Goal: Transaction & Acquisition: Purchase product/service

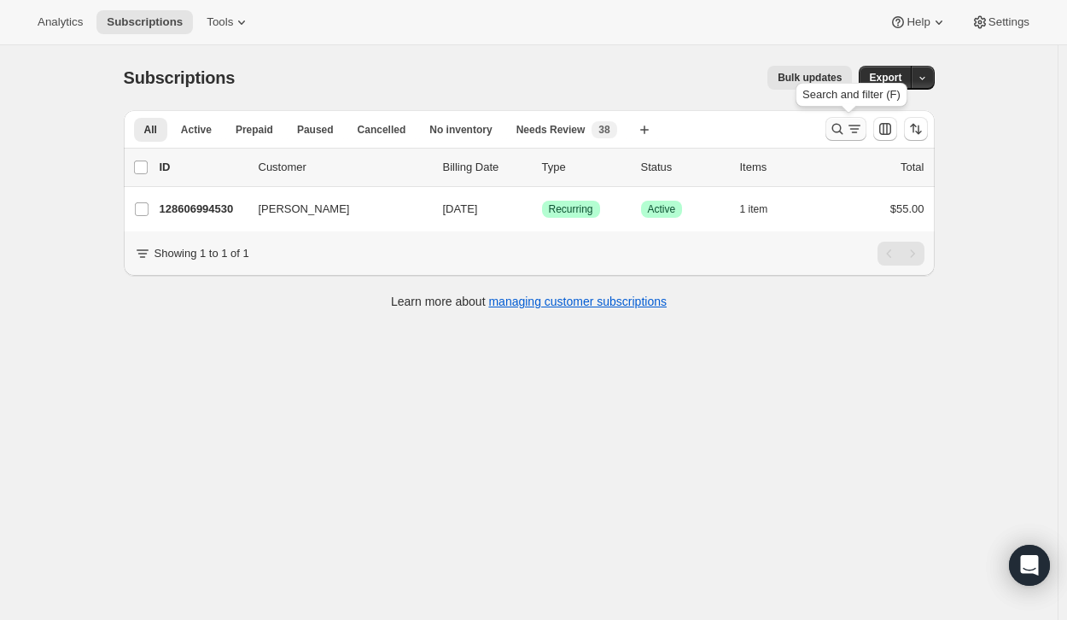
click at [849, 126] on icon "Search and filter results" at bounding box center [854, 128] width 17 height 17
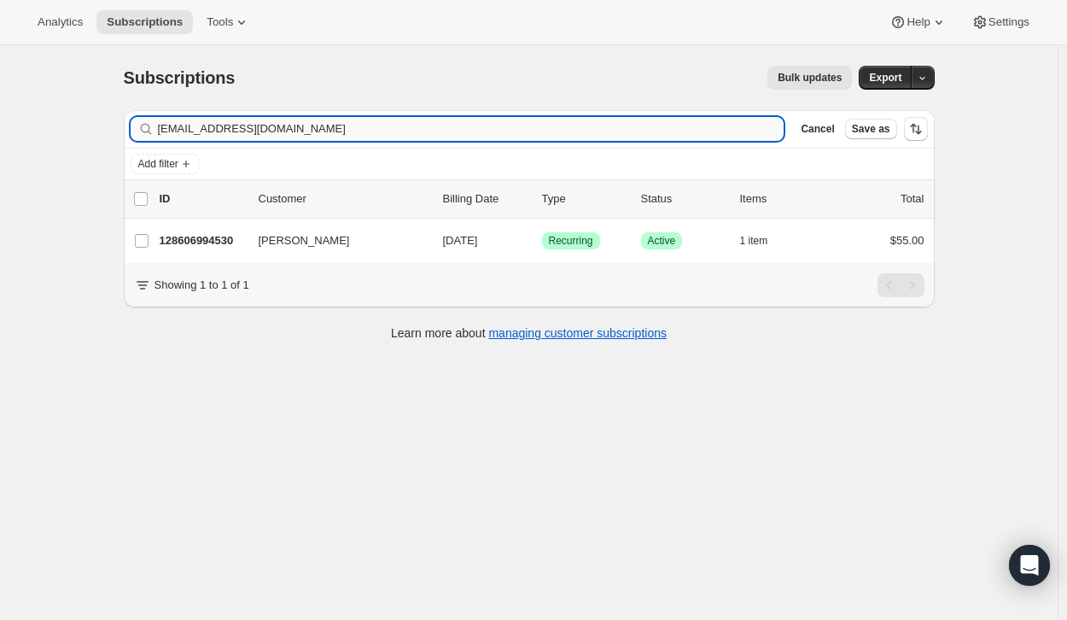
click at [280, 129] on input "[EMAIL_ADDRESS][DOMAIN_NAME]" at bounding box center [471, 129] width 627 height 24
drag, startPoint x: 280, startPoint y: 129, endPoint x: 137, endPoint y: 138, distance: 142.9
click at [137, 138] on div "[EMAIL_ADDRESS][DOMAIN_NAME] Clear" at bounding box center [458, 129] width 654 height 24
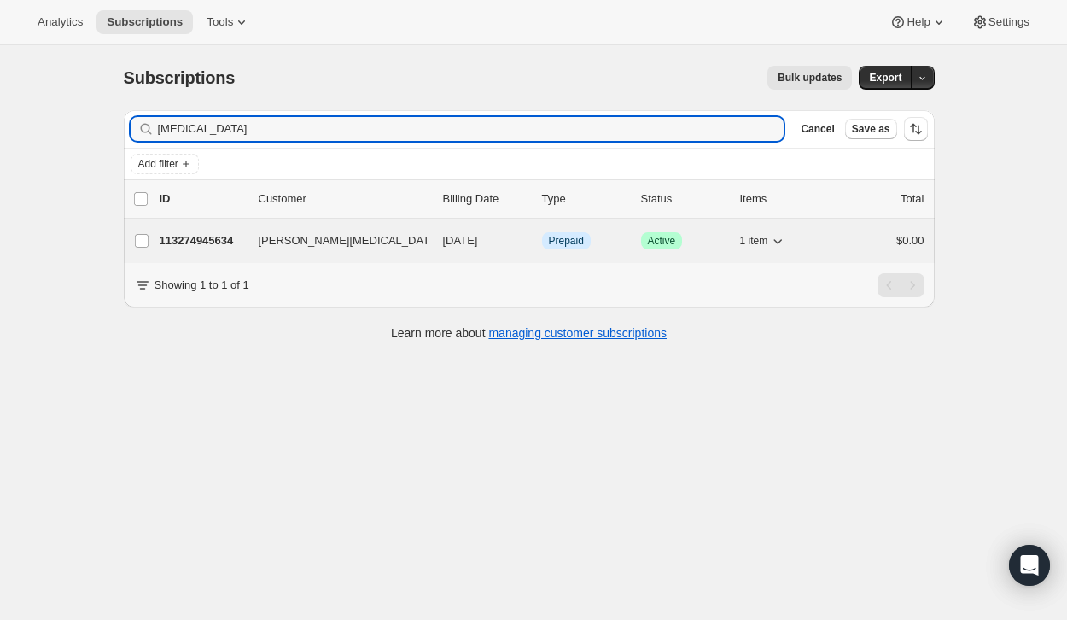
type input "[MEDICAL_DATA]"
click at [217, 233] on p "113274945634" at bounding box center [202, 240] width 85 height 17
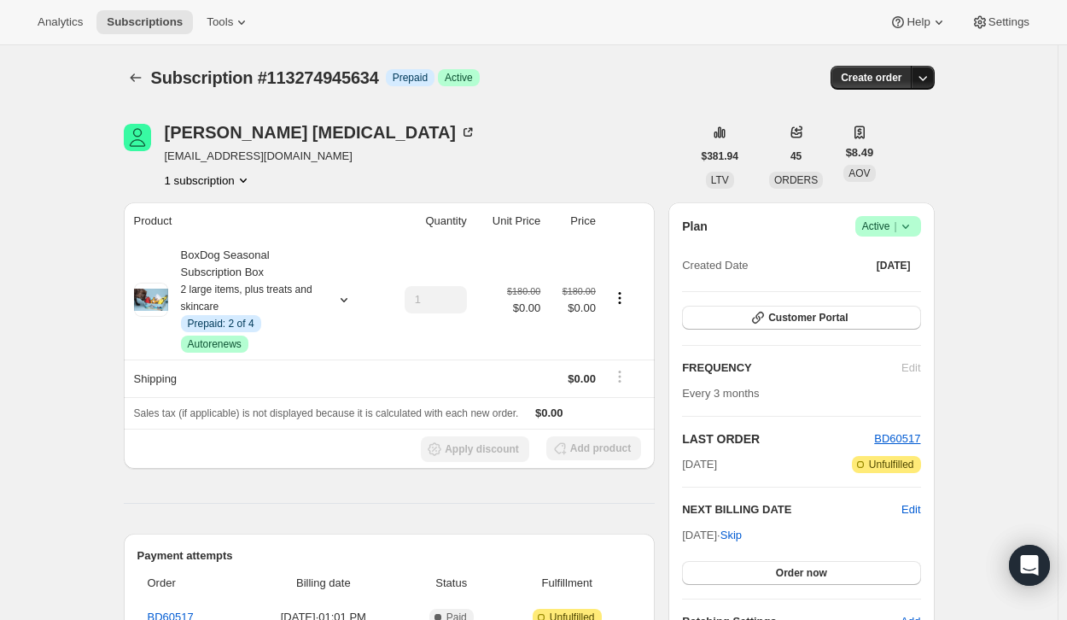
click at [925, 82] on icon "button" at bounding box center [922, 77] width 17 height 17
click at [889, 139] on span "Create custom one-time order" at bounding box center [855, 142] width 148 height 13
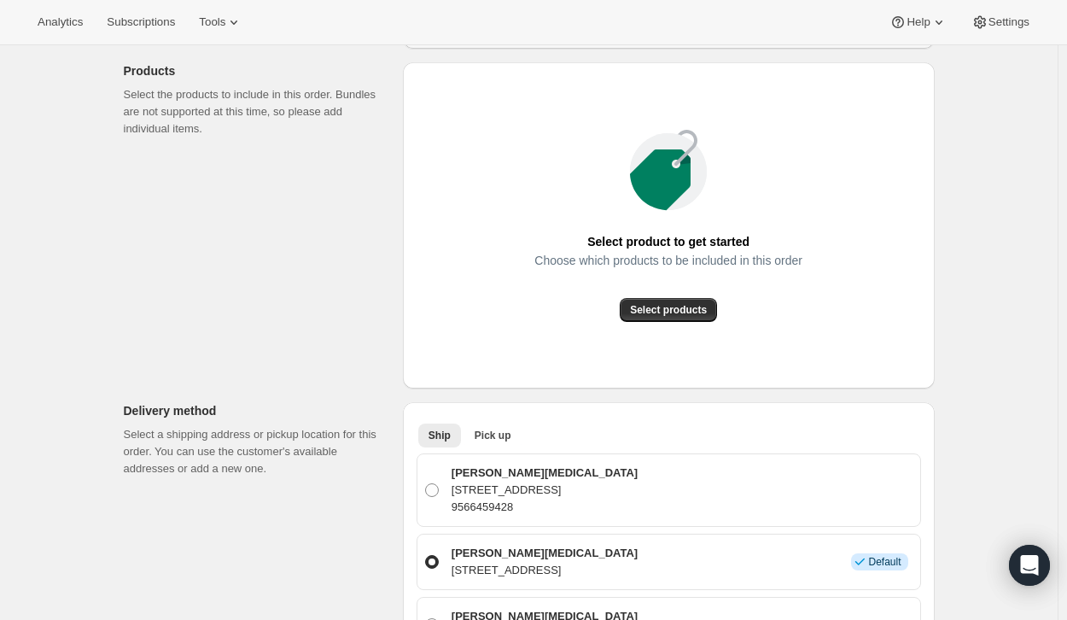
scroll to position [218, 0]
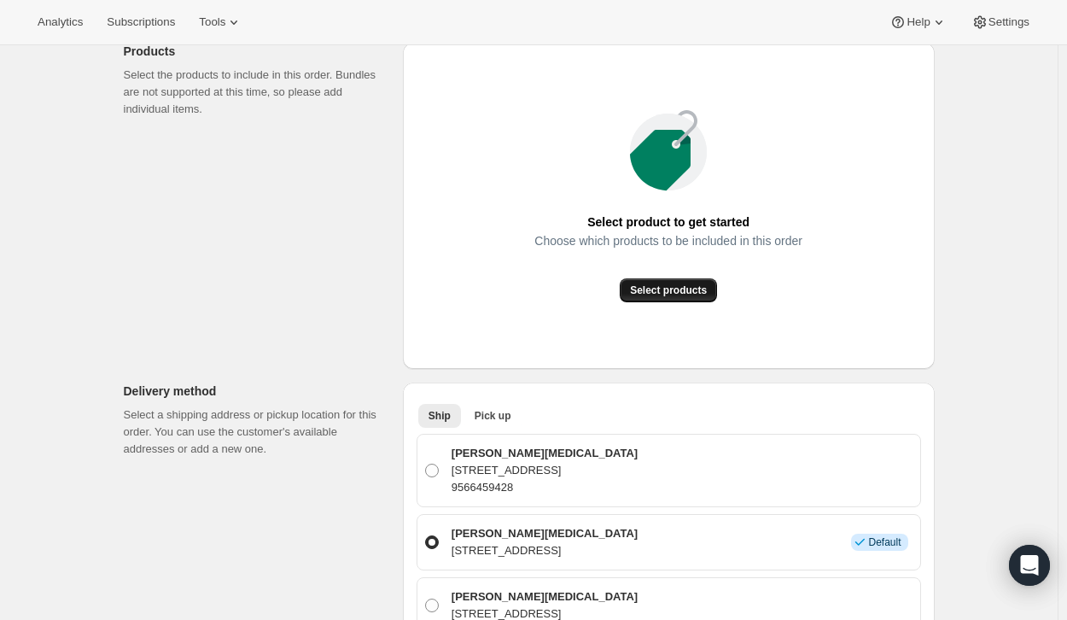
click at [692, 289] on span "Select products" at bounding box center [668, 290] width 77 height 14
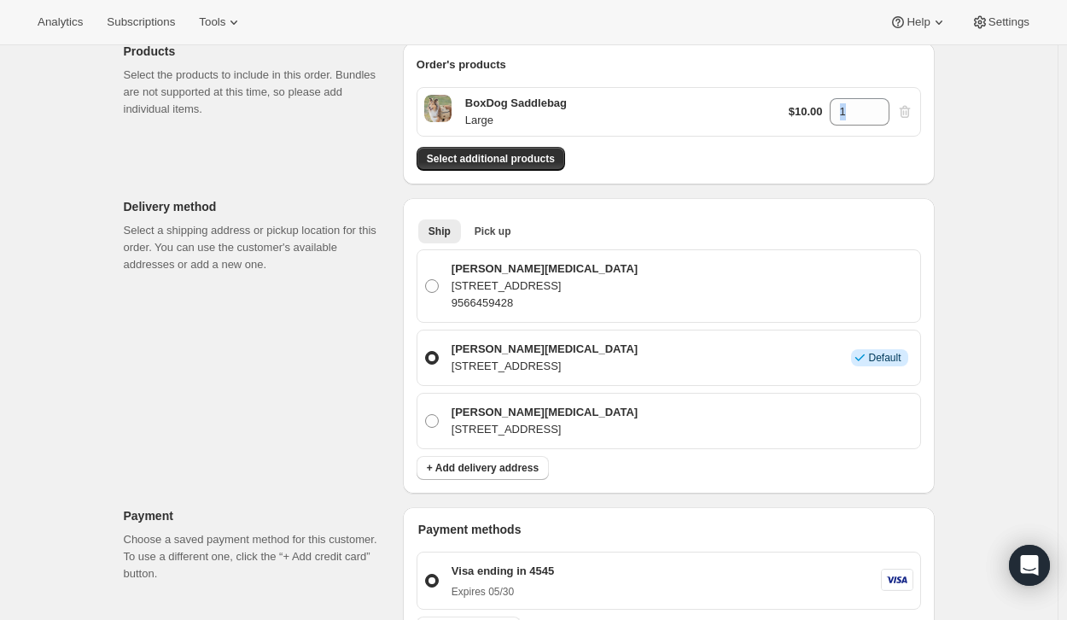
drag, startPoint x: 870, startPoint y: 102, endPoint x: 831, endPoint y: 114, distance: 40.2
click at [831, 114] on div "$10.00 1" at bounding box center [851, 111] width 125 height 27
click at [885, 105] on icon at bounding box center [876, 106] width 17 height 17
type input "2"
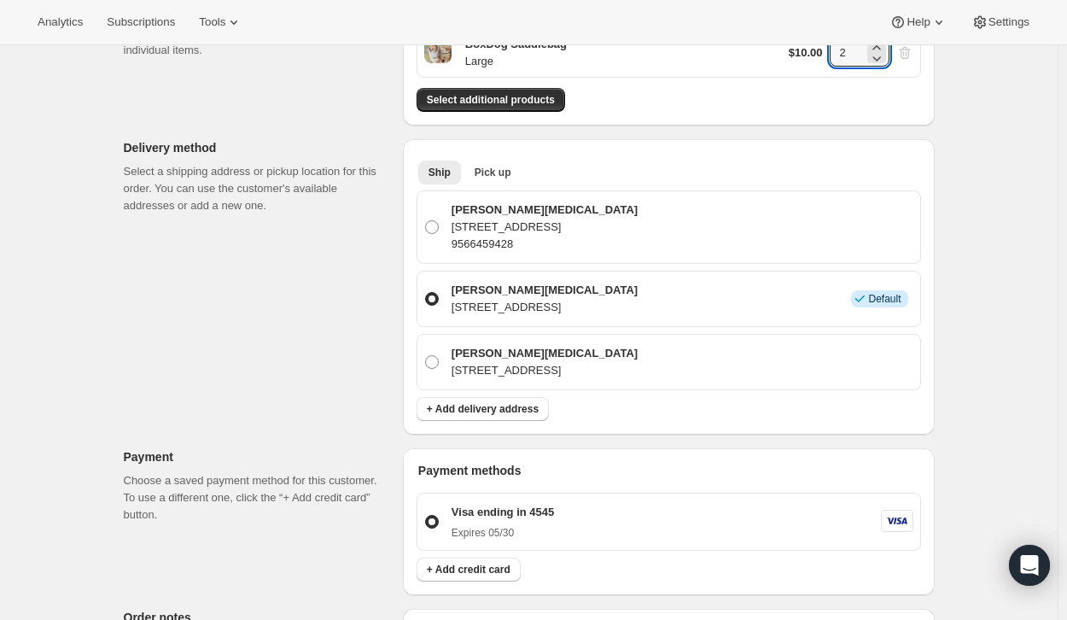
scroll to position [277, 0]
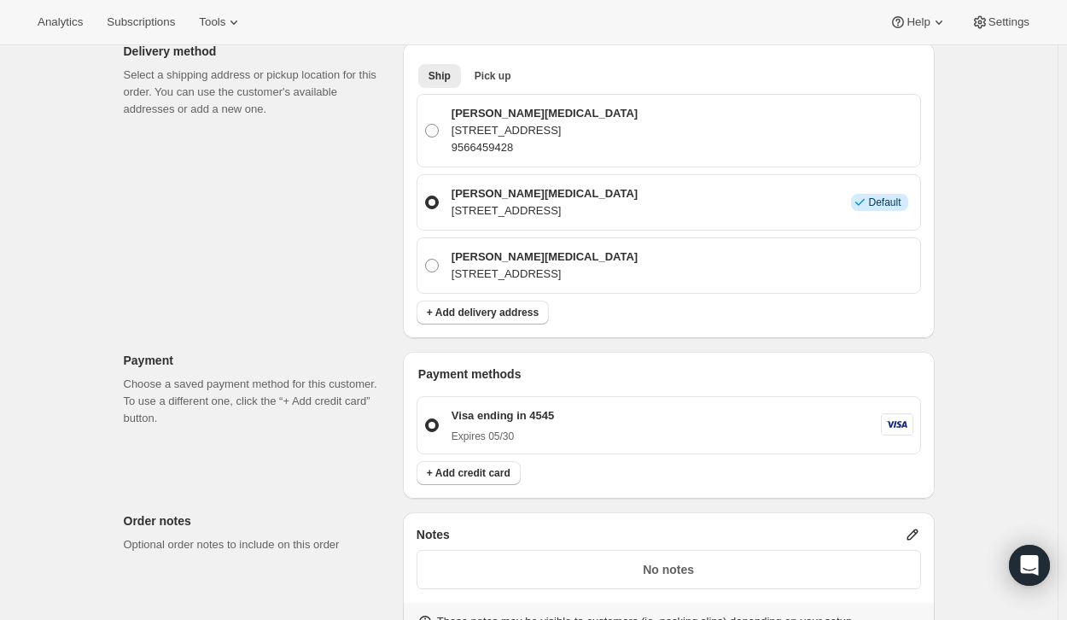
click at [826, 218] on div "[PERSON_NAME][MEDICAL_DATA] [STREET_ADDRESS] Info Default" at bounding box center [679, 202] width 467 height 34
click at [426, 196] on input "[PERSON_NAME][MEDICAL_DATA] [STREET_ADDRESS] Info Default" at bounding box center [425, 195] width 1 height 1
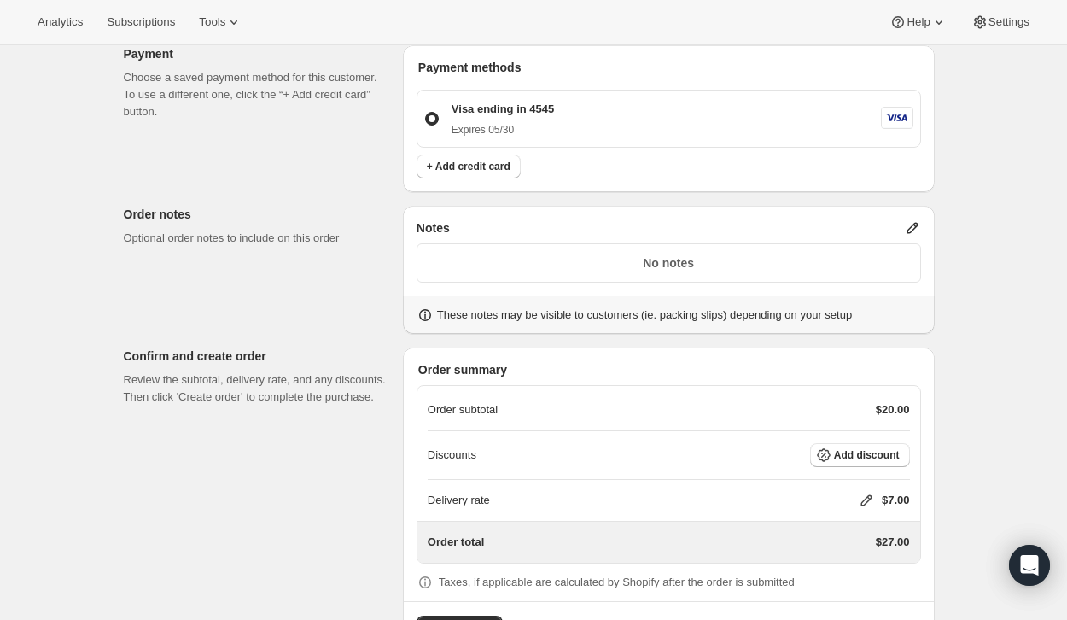
scroll to position [682, 0]
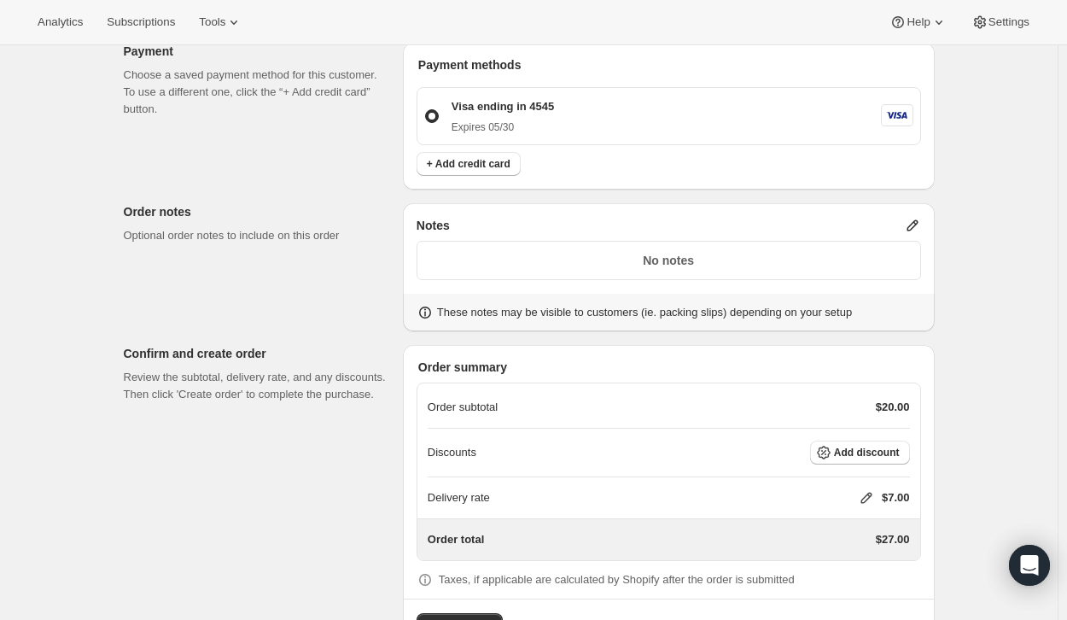
click at [868, 497] on icon at bounding box center [865, 498] width 11 height 11
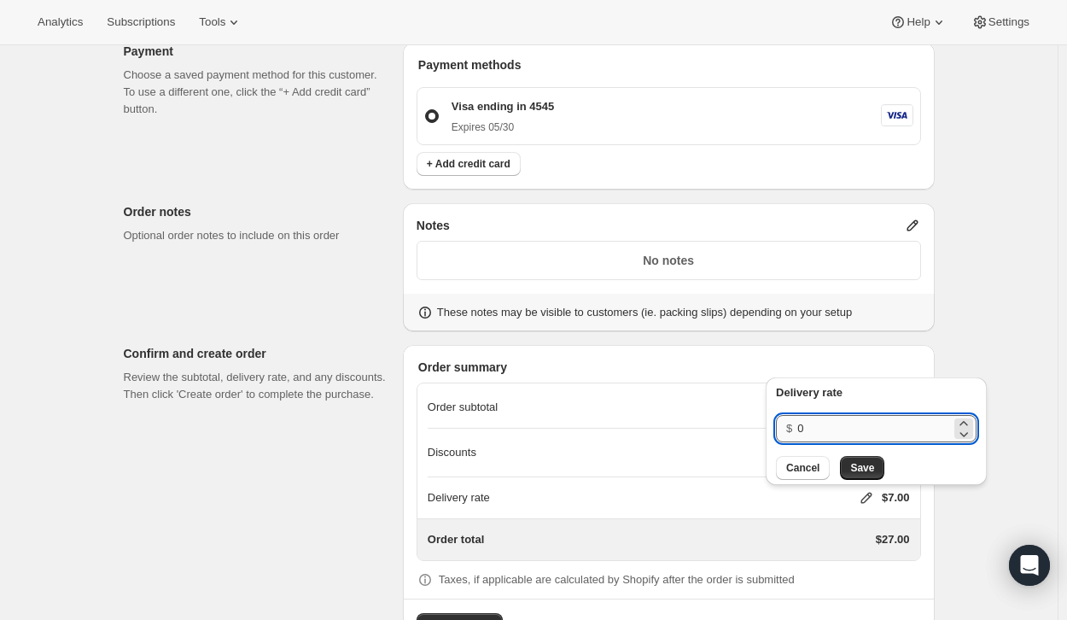
click at [815, 425] on input "0" at bounding box center [874, 428] width 154 height 27
type input "0"
click at [855, 473] on span "Save" at bounding box center [862, 468] width 24 height 14
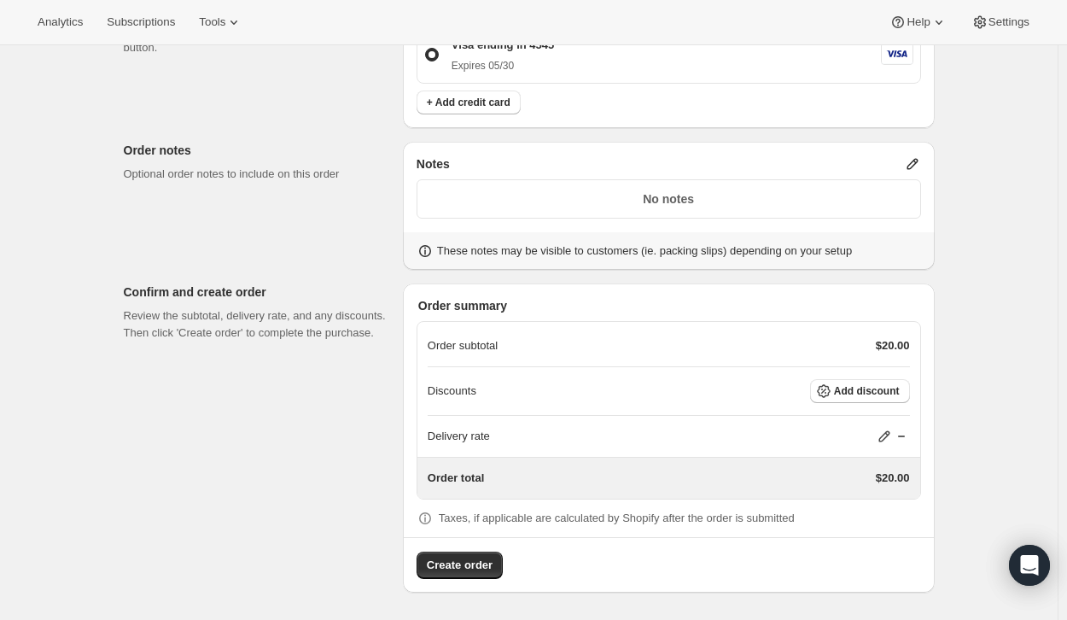
scroll to position [743, 0]
click at [477, 564] on span "Create order" at bounding box center [460, 565] width 66 height 17
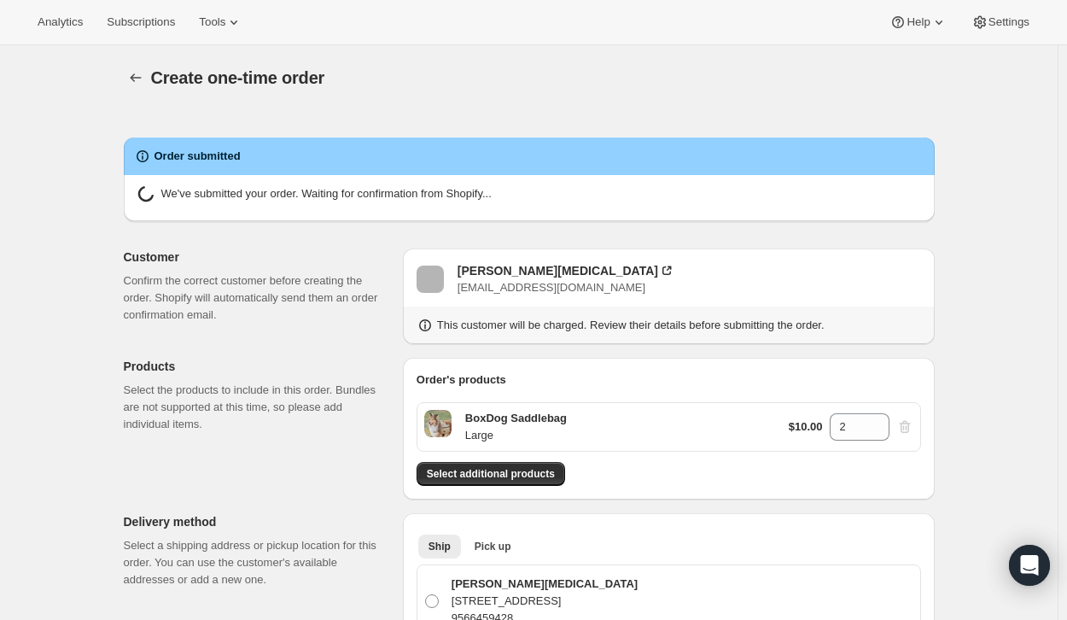
radio input "true"
